Goal: Find specific page/section: Find specific page/section

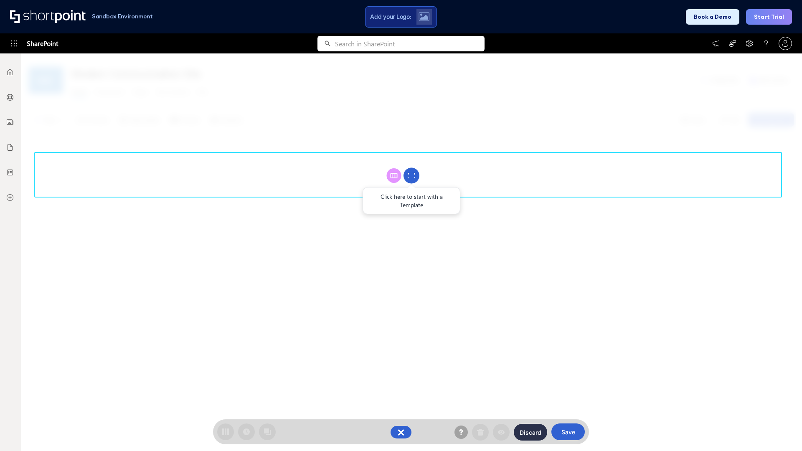
click at [412, 176] on circle at bounding box center [412, 176] width 16 height 16
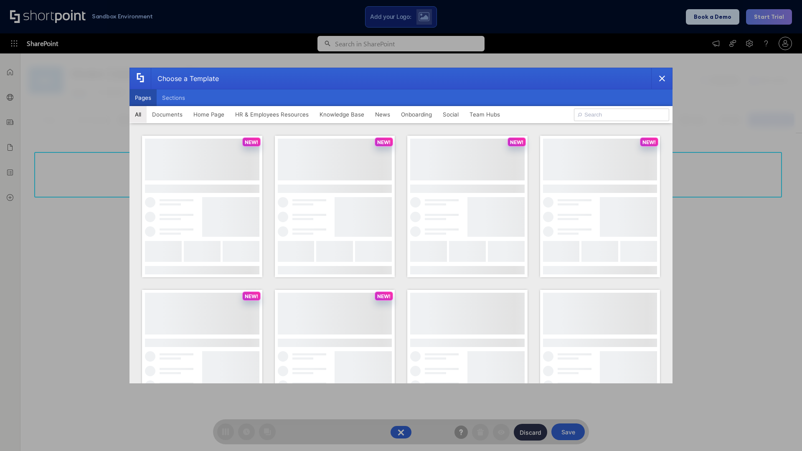
click at [143, 98] on button "Pages" at bounding box center [143, 97] width 27 height 17
type input "HR 8"
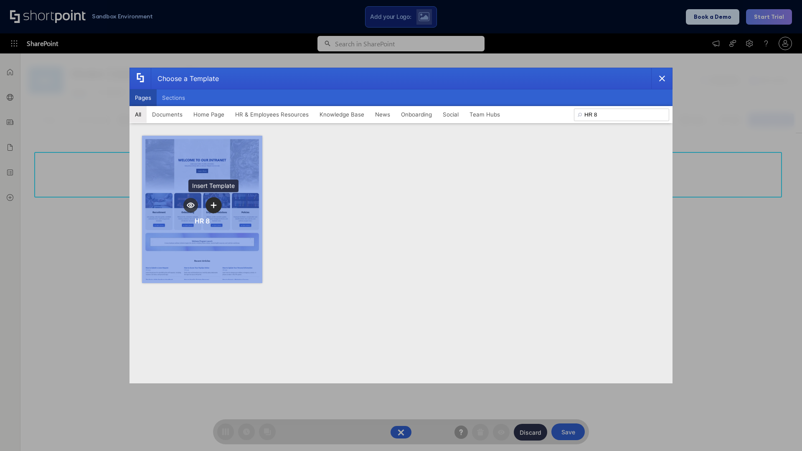
click at [214, 205] on icon "template selector" at bounding box center [214, 205] width 6 height 6
